Goal: Task Accomplishment & Management: Use online tool/utility

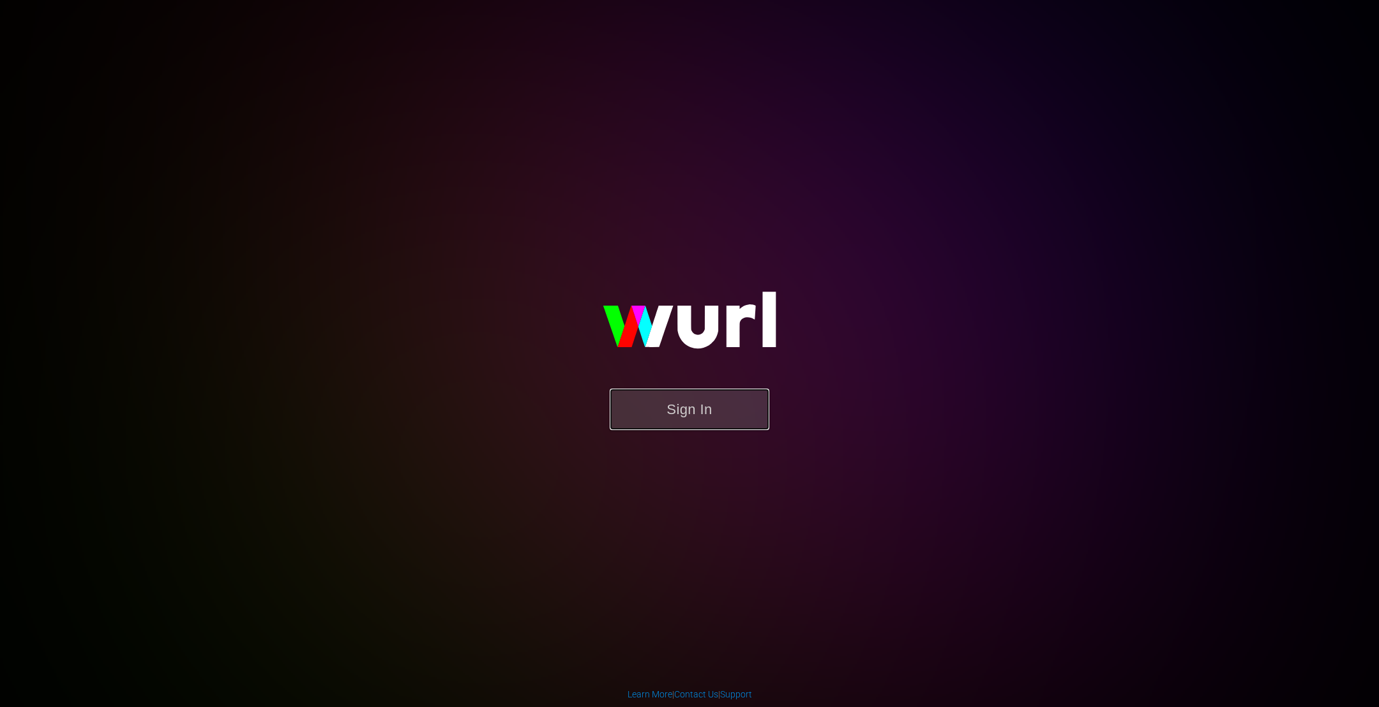
click at [696, 418] on button "Sign In" at bounding box center [690, 410] width 160 height 42
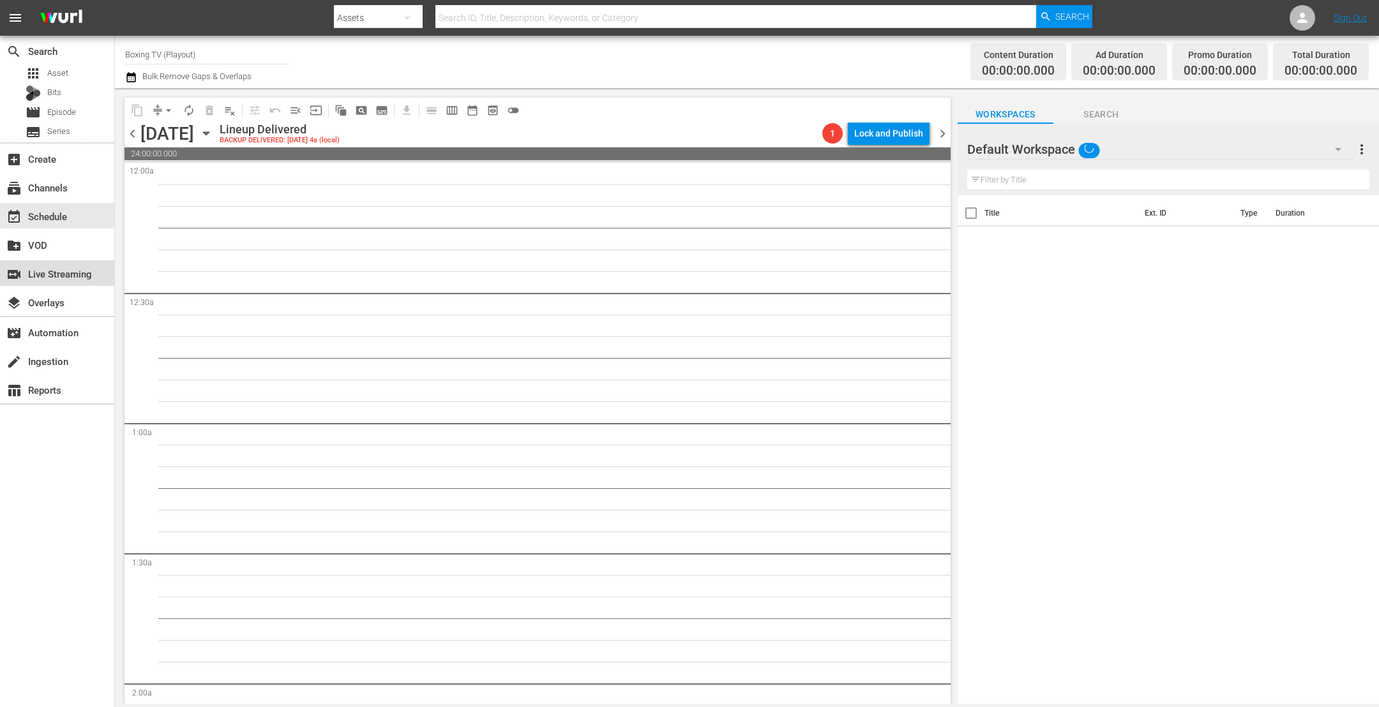
click at [64, 269] on div "switch_video Live Streaming" at bounding box center [36, 271] width 72 height 11
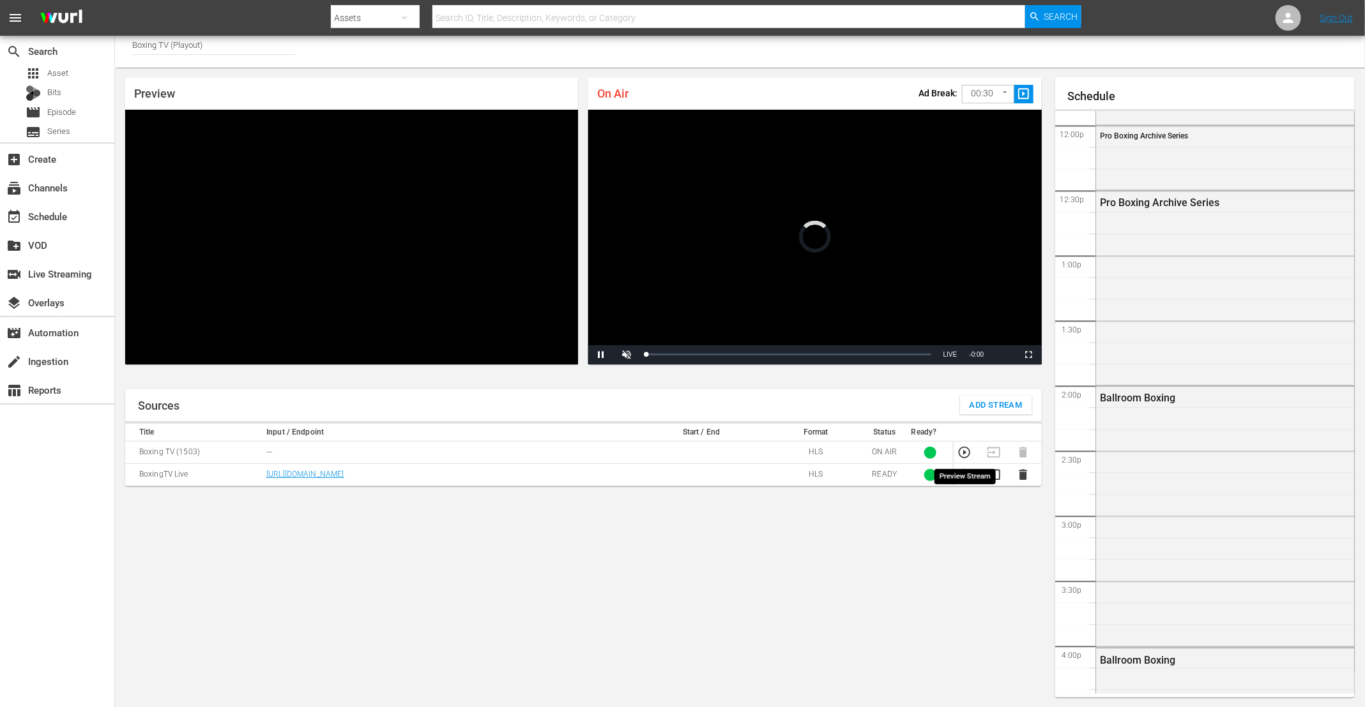
scroll to position [1029, 0]
click at [968, 454] on icon "button" at bounding box center [964, 453] width 14 height 14
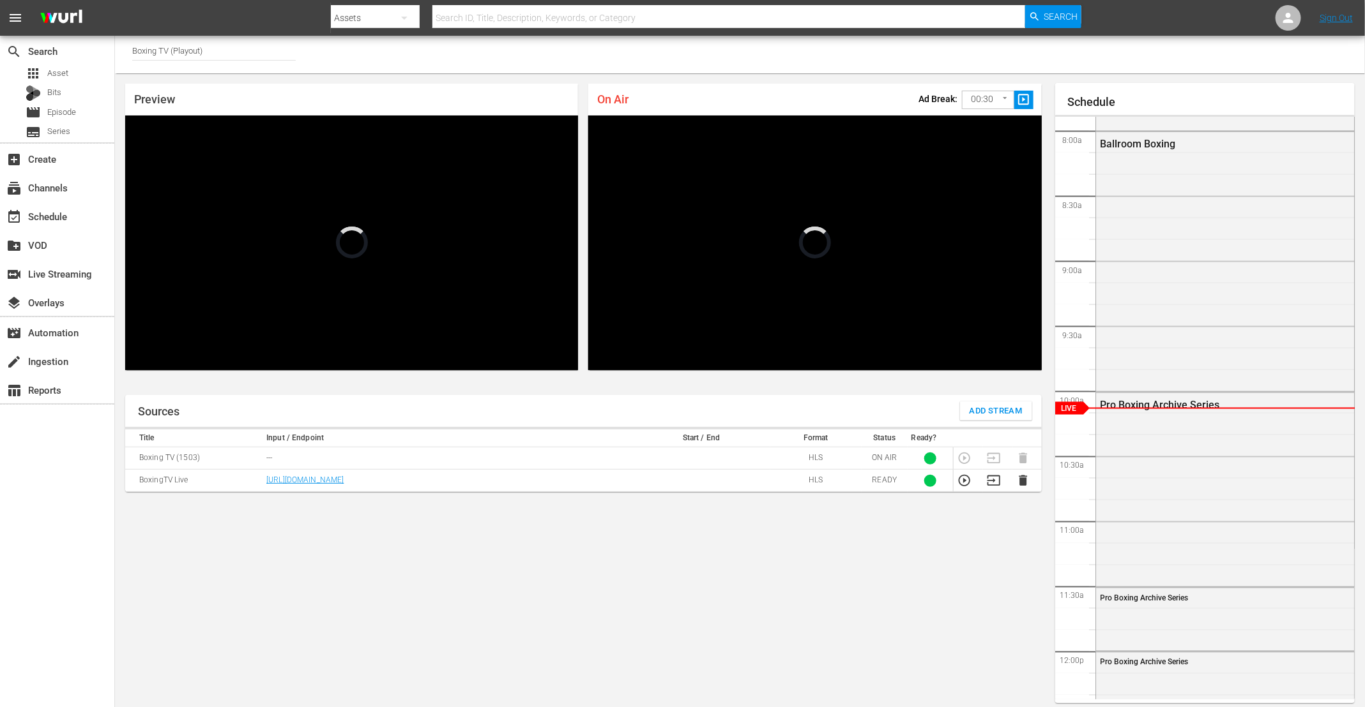
scroll to position [0, 0]
